Goal: Information Seeking & Learning: Find specific page/section

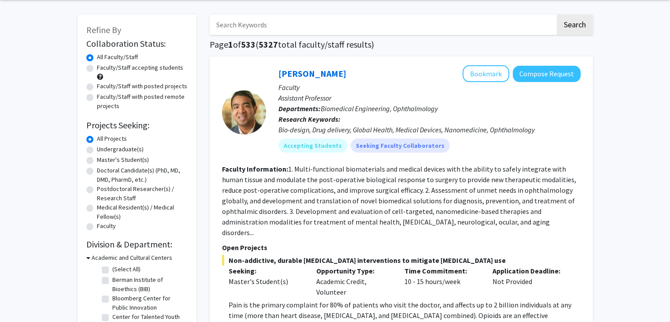
scroll to position [31, 0]
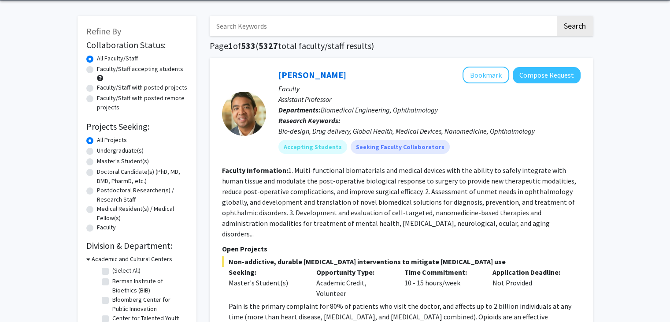
click at [283, 32] on input "Search Keywords" at bounding box center [383, 26] width 346 height 20
click at [557, 16] on button "Search" at bounding box center [575, 26] width 36 height 20
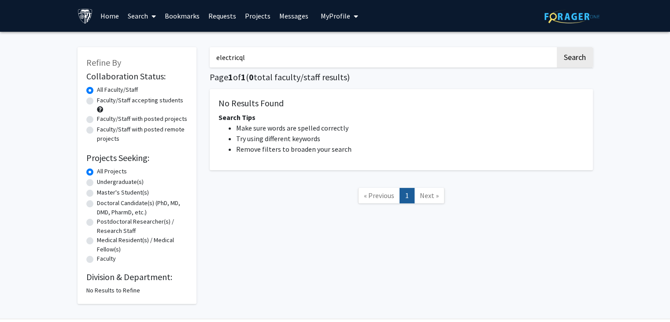
click at [279, 41] on div "electricql Search Page 1 of 1 ( 0 total faculty/staff results) No Results Found…" at bounding box center [401, 170] width 397 height 265
click at [272, 58] on input "electricql" at bounding box center [383, 57] width 346 height 20
type input "electrical"
click at [557, 47] on button "Search" at bounding box center [575, 57] width 36 height 20
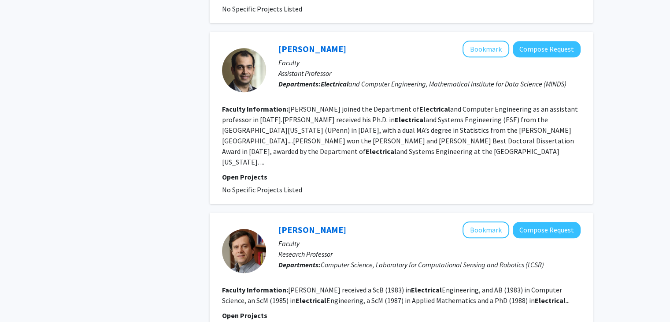
scroll to position [885, 0]
